Goal: Obtain resource: Obtain resource

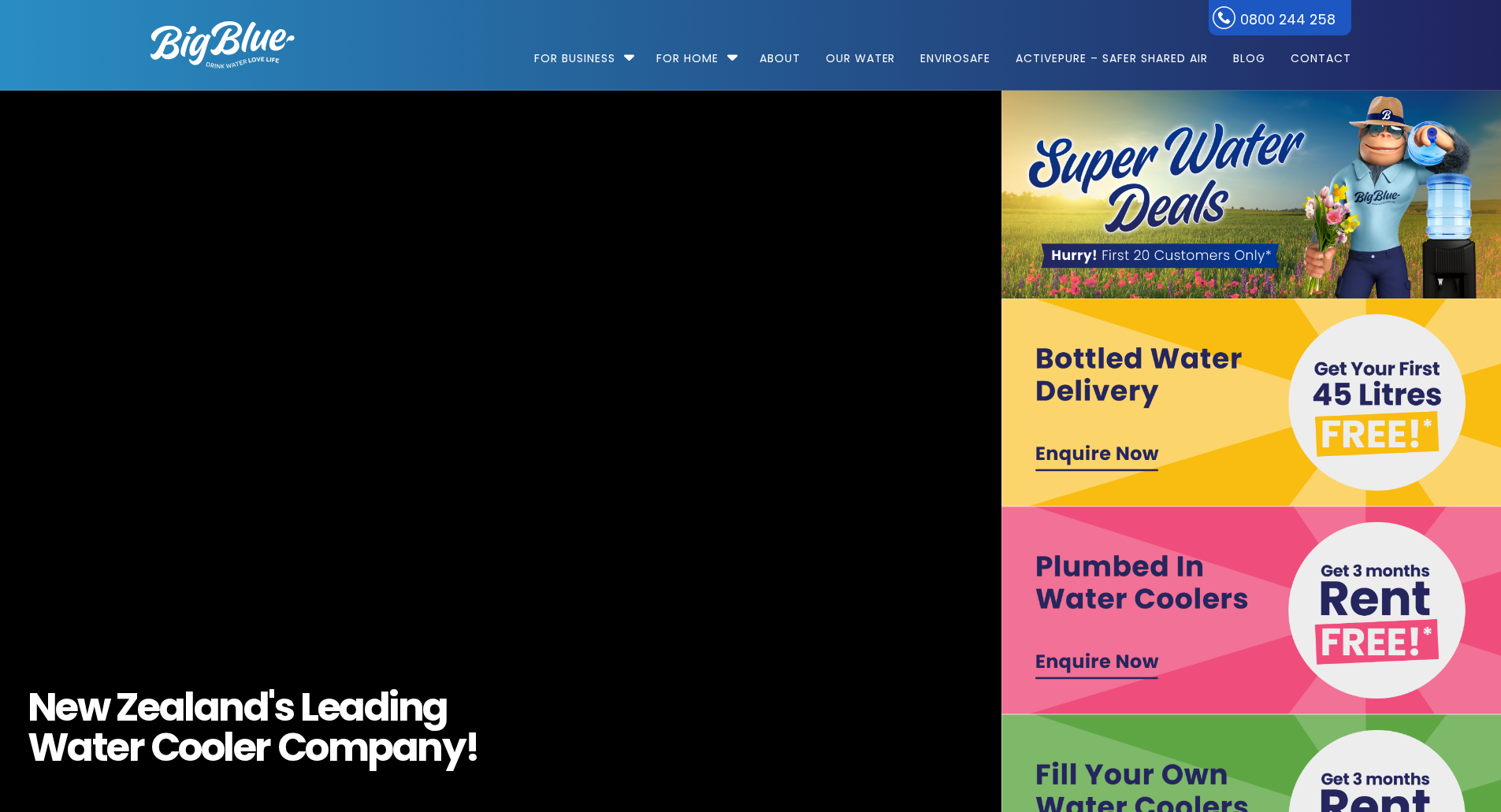
click at [1108, 661] on img at bounding box center [1252, 609] width 501 height 208
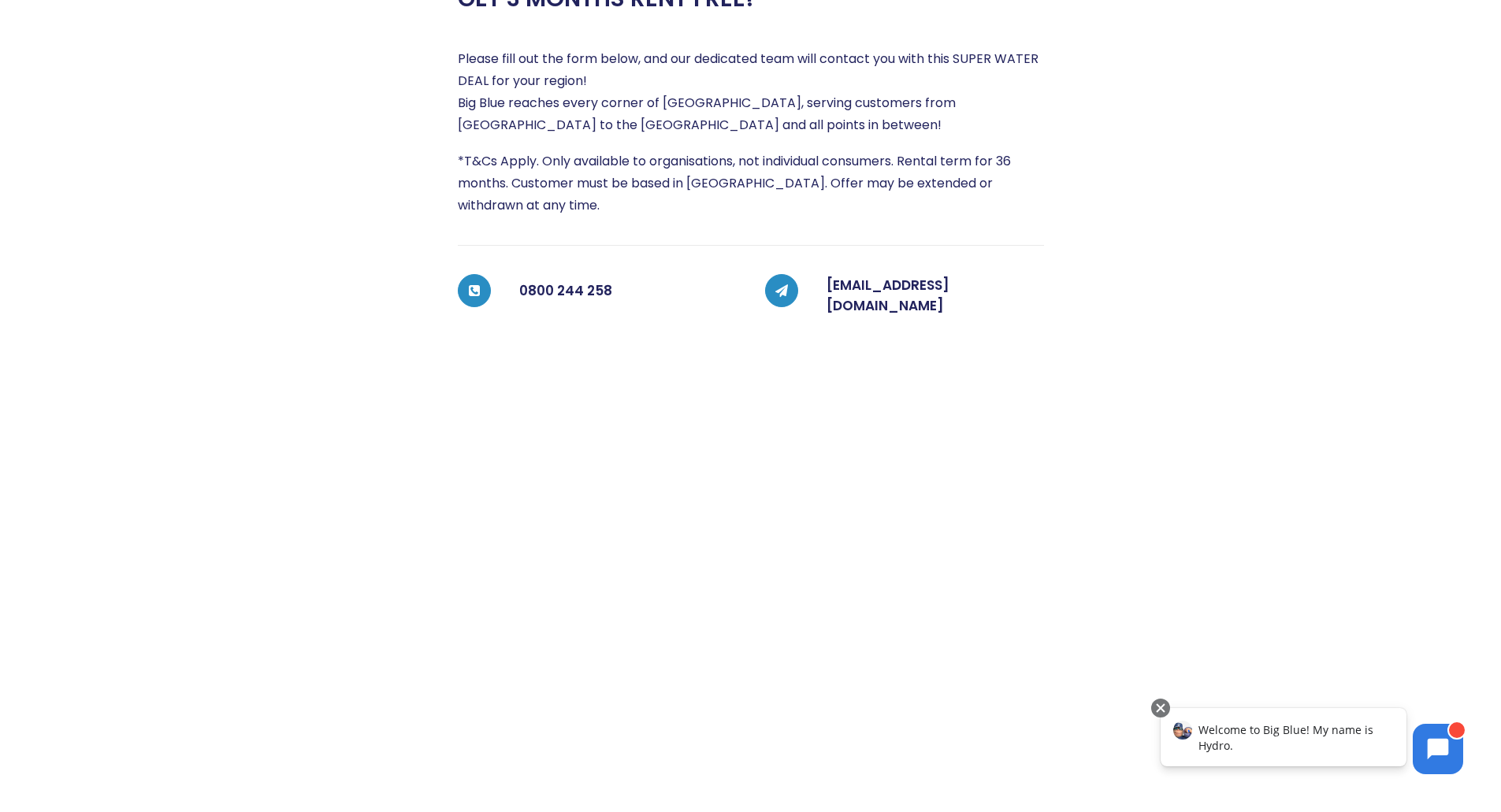
scroll to position [418, 0]
